Goal: Task Accomplishment & Management: Use online tool/utility

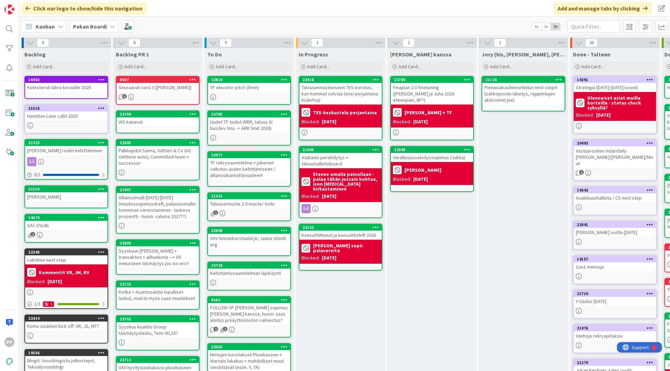
scroll to position [25, 0]
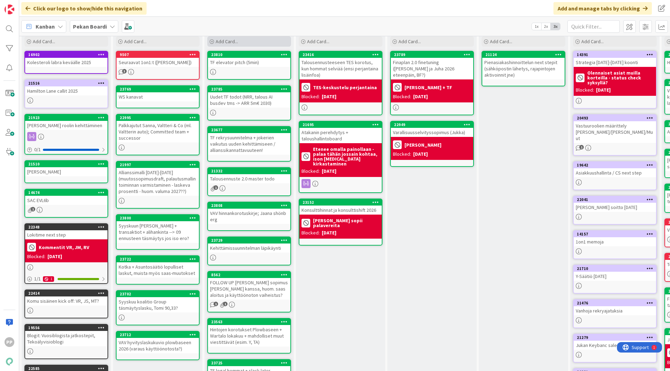
click at [243, 41] on div "Add Card..." at bounding box center [249, 41] width 84 height 10
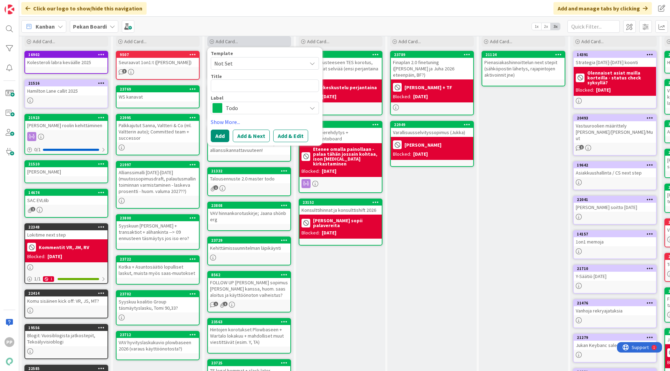
type textarea "x"
type textarea "T"
type textarea "x"
type textarea "Tf"
type textarea "x"
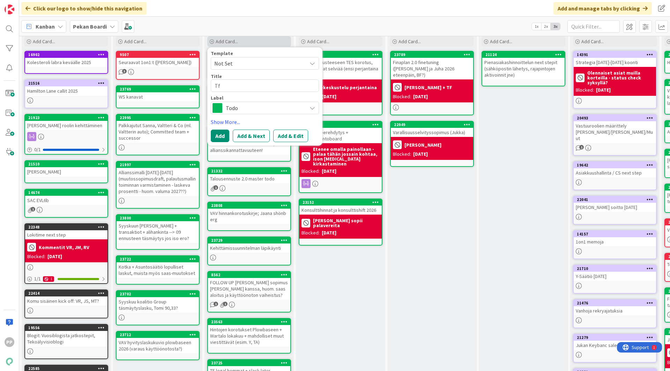
type textarea "Tf"
type textarea "x"
type textarea "Tf n"
type textarea "x"
type textarea "Tf ne"
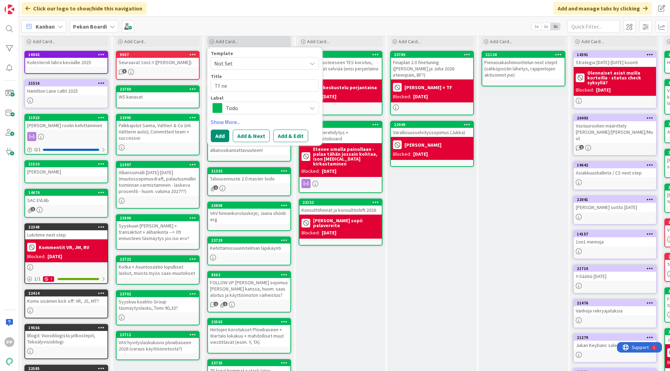
type textarea "x"
type textarea "Tf nex"
type textarea "x"
type textarea "Tf next"
type textarea "x"
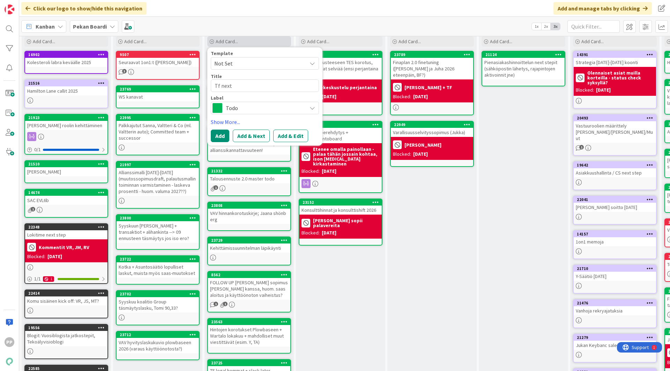
type textarea "Tf next"
type textarea "x"
type textarea "Tf next s"
type textarea "x"
type textarea "Tf next st"
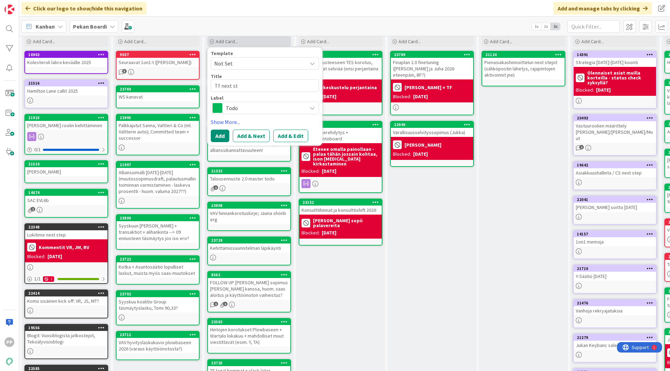
type textarea "x"
type textarea "Tf next stp"
type textarea "x"
type textarea "Tf next stpe"
type textarea "x"
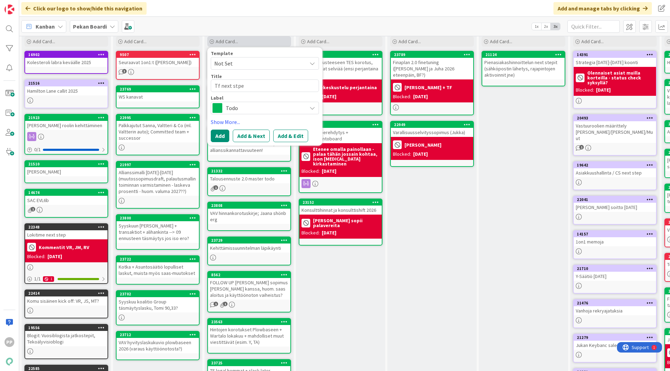
type textarea "Tf next stpet"
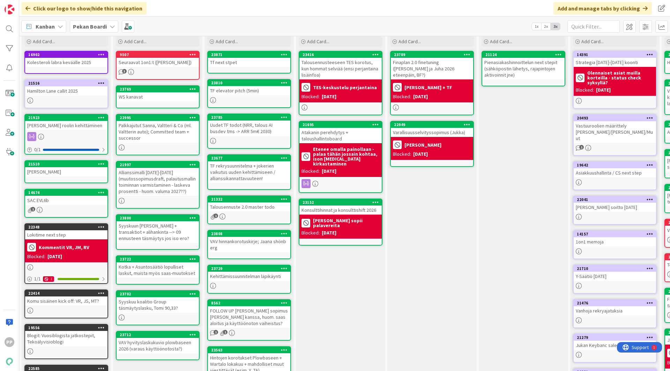
click at [244, 59] on div "Tf next stpet" at bounding box center [249, 62] width 82 height 9
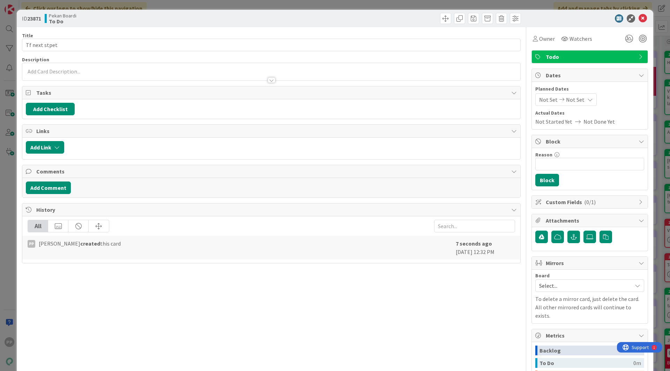
click at [127, 77] on div at bounding box center [271, 76] width 498 height 7
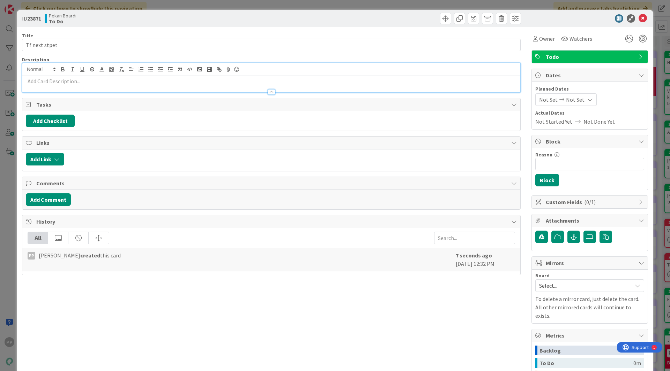
click at [100, 81] on p at bounding box center [271, 81] width 491 height 8
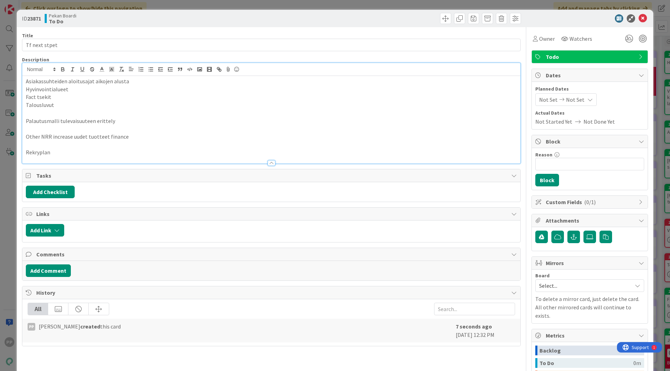
click at [97, 55] on div "Title 13 / 128 Tf next stpet Description Asiakassuhteiden aloitusajat aikojen a…" at bounding box center [271, 244] width 498 height 434
click at [97, 35] on div "Title 13 / 128" at bounding box center [271, 35] width 498 height 6
drag, startPoint x: 117, startPoint y: 20, endPoint x: 120, endPoint y: 14, distance: 6.6
click at [117, 19] on div "Pekan Boardi To Do" at bounding box center [157, 18] width 225 height 11
click at [155, 6] on div "ID 23871 Pekan Boardi To Do Title 13 / 128 Tf next stpet Description Asiakassuh…" at bounding box center [335, 185] width 670 height 371
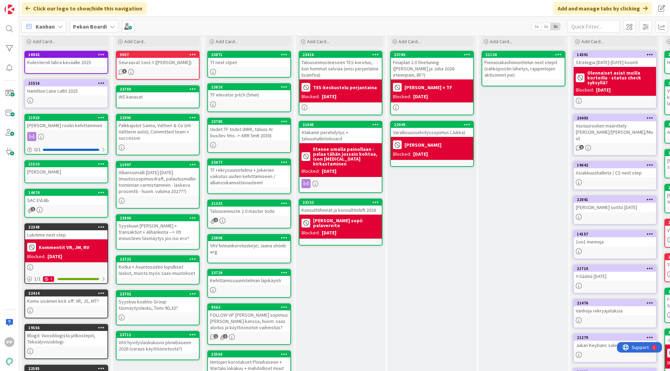
click at [354, 298] on div "In Progress Add Card... 23416 Talousennusteeseen TES korotus, kun hommat selviä…" at bounding box center [340, 238] width 89 height 431
click at [328, 287] on div "In Progress Add Card... 23416 Talousennusteeseen TES korotus, kun hommat selviä…" at bounding box center [340, 238] width 89 height 431
click at [356, 297] on div "In Progress Add Card... 23416 Talousennusteeseen TES korotus, kun hommat selviä…" at bounding box center [340, 238] width 89 height 431
click at [357, 306] on div "In Progress Add Card... 23416 Talousennusteeseen TES korotus, kun hommat selviä…" at bounding box center [340, 238] width 89 height 431
